Goal: Communication & Community: Answer question/provide support

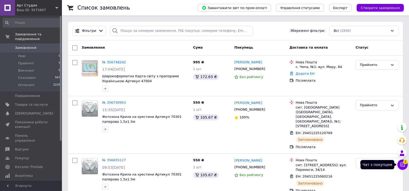
click at [401, 165] on icon at bounding box center [402, 164] width 5 height 5
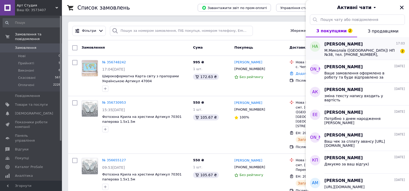
click at [368, 53] on span "М.Миколаїв ([GEOGRAPHIC_DATA]) НП №38, тел. [PHONE_NUMBER], [PERSON_NAME]" at bounding box center [360, 52] width 73 height 8
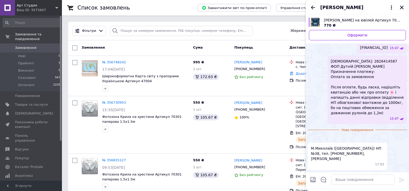
scroll to position [798, 0]
drag, startPoint x: 312, startPoint y: 147, endPoint x: 385, endPoint y: 150, distance: 73.3
click at [385, 150] on div "М.Миколаїв ([GEOGRAPHIC_DATA]) НП №38, тел. [PHONE_NUMBER], [PERSON_NAME] 17:03" at bounding box center [347, 155] width 79 height 27
click at [312, 136] on img at bounding box center [310, 138] width 4 height 4
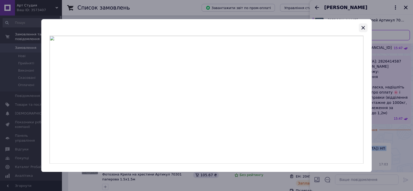
click at [363, 26] on icon "button" at bounding box center [363, 27] width 6 height 6
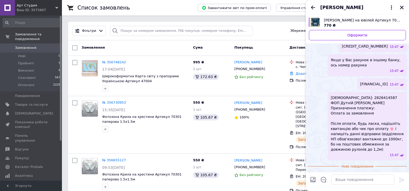
scroll to position [488, 0]
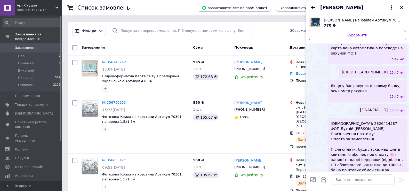
drag, startPoint x: 383, startPoint y: 128, endPoint x: 398, endPoint y: 128, distance: 15.2
copy span "2,15х2,15"
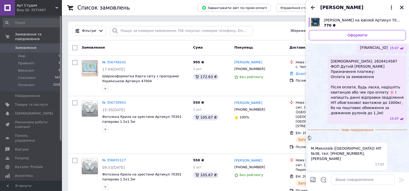
scroll to position [798, 0]
drag, startPoint x: 339, startPoint y: 153, endPoint x: 380, endPoint y: 153, distance: 41.3
click at [380, 153] on span "М.Миколаїв ([GEOGRAPHIC_DATA]) НП №38, тел. [PHONE_NUMBER], [PERSON_NAME]" at bounding box center [347, 152] width 73 height 15
copy span "[PERSON_NAME]"
drag, startPoint x: 348, startPoint y: 151, endPoint x: 339, endPoint y: 155, distance: 10.7
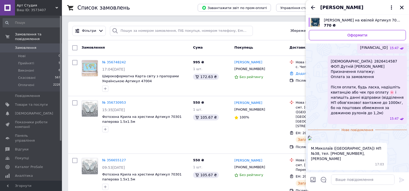
click at [339, 155] on span "М.Миколаїв ([GEOGRAPHIC_DATA]) НП №38, тел. [PHONE_NUMBER], [PERSON_NAME]" at bounding box center [347, 152] width 73 height 15
click at [343, 152] on span "М.Миколаїв ([GEOGRAPHIC_DATA]) НП №38, тел. [PHONE_NUMBER], [PERSON_NAME]" at bounding box center [347, 152] width 73 height 15
drag, startPoint x: 340, startPoint y: 153, endPoint x: 371, endPoint y: 154, distance: 31.0
click at [371, 154] on span "М.Миколаїв ([GEOGRAPHIC_DATA]) НП №38, тел. [PHONE_NUMBER], [PERSON_NAME]" at bounding box center [347, 152] width 73 height 15
copy span "[PERSON_NAME]"
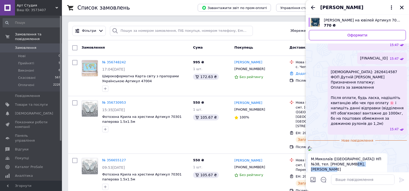
scroll to position [488, 0]
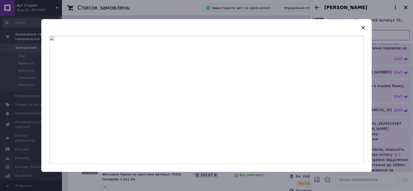
click at [364, 29] on icon "button" at bounding box center [362, 27] width 3 height 3
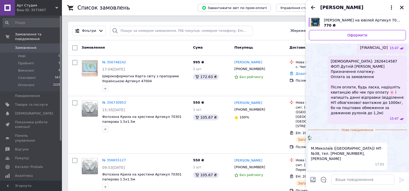
scroll to position [798, 0]
drag, startPoint x: 318, startPoint y: 153, endPoint x: 337, endPoint y: 153, distance: 18.3
click at [337, 153] on span "М.Миколаїв ([GEOGRAPHIC_DATA]) НП №38, тел. [PHONE_NUMBER], [PERSON_NAME]" at bounding box center [347, 152] width 73 height 15
copy span "0504151548"
click at [353, 178] on textarea at bounding box center [362, 179] width 63 height 10
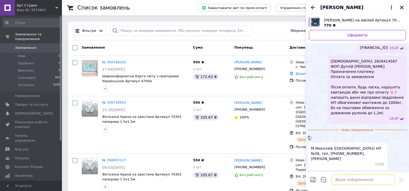
paste textarea "Добре, оформлюю в роботу. протягом дня надішлемо вам номер ттн за яким буде від…"
type textarea "Добре, оформлюю в роботу. протягом дня надішлемо вам номер ттн за яким буде від…"
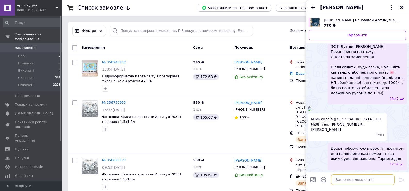
scroll to position [715, 0]
click at [406, 9] on div "[PERSON_NAME]" at bounding box center [357, 7] width 103 height 14
click at [404, 8] on icon "Закрити" at bounding box center [401, 7] width 5 height 5
